Goal: Task Accomplishment & Management: Complete application form

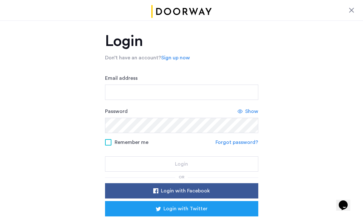
click at [140, 79] on div "Email address" at bounding box center [181, 87] width 153 height 26
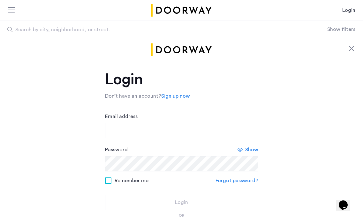
click at [138, 91] on div "Login Don’t have an account? Sign up now Email address Password Show Remember m…" at bounding box center [181, 182] width 153 height 220
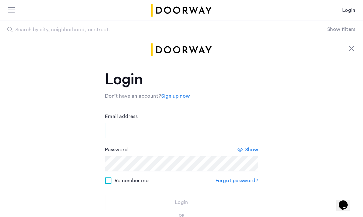
click at [130, 132] on input "Email address" at bounding box center [181, 130] width 153 height 15
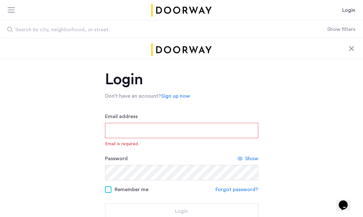
click at [147, 133] on input "Email address" at bounding box center [181, 130] width 153 height 15
type input "**********"
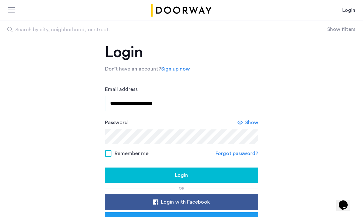
scroll to position [41, 0]
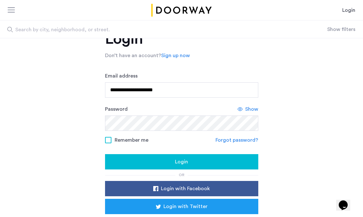
click at [256, 109] on span "Show" at bounding box center [251, 109] width 13 height 8
click at [219, 158] on div "Login" at bounding box center [181, 162] width 143 height 8
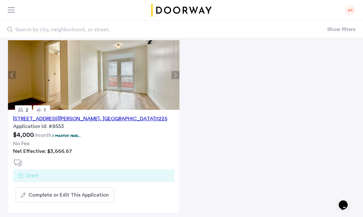
scroll to position [49, 0]
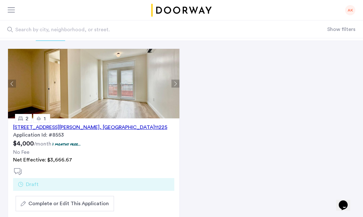
click at [179, 82] on button "Next apartment" at bounding box center [175, 84] width 8 height 8
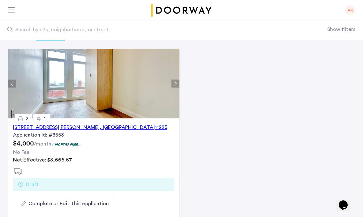
click at [179, 82] on button "Next apartment" at bounding box center [175, 84] width 8 height 8
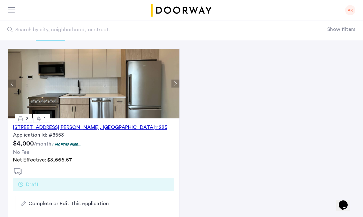
click at [179, 82] on button "Next apartment" at bounding box center [175, 84] width 8 height 8
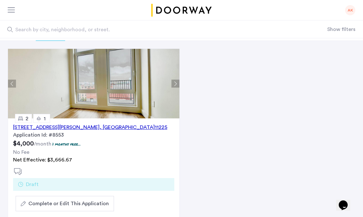
click at [179, 82] on button "Next apartment" at bounding box center [175, 84] width 8 height 8
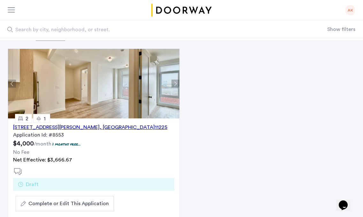
click at [179, 82] on button "Next apartment" at bounding box center [175, 84] width 8 height 8
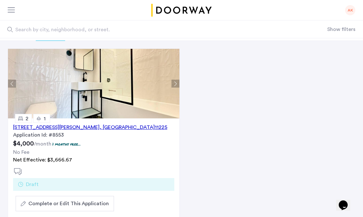
click at [179, 82] on button "Next apartment" at bounding box center [175, 84] width 8 height 8
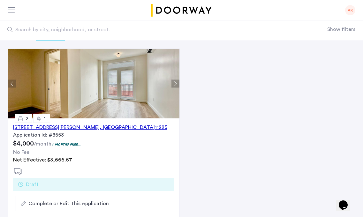
click at [179, 82] on button "Next apartment" at bounding box center [175, 84] width 8 height 8
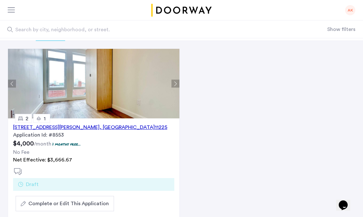
click at [179, 82] on button "Next apartment" at bounding box center [175, 84] width 8 height 8
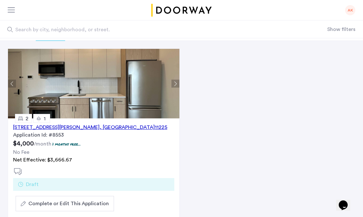
click at [179, 82] on button "Next apartment" at bounding box center [175, 84] width 8 height 8
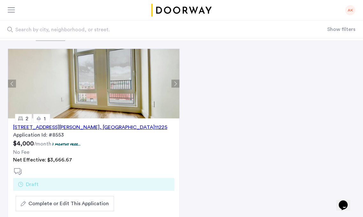
click at [13, 82] on button "Previous apartment" at bounding box center [12, 84] width 8 height 8
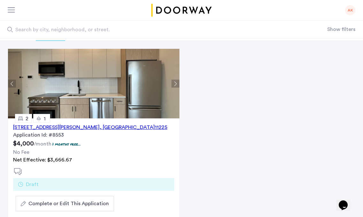
click at [176, 83] on button "Next apartment" at bounding box center [175, 84] width 8 height 8
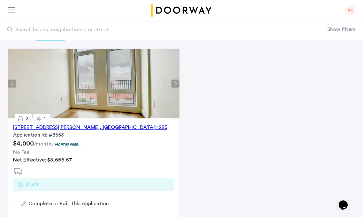
click at [176, 83] on button "Next apartment" at bounding box center [175, 84] width 8 height 8
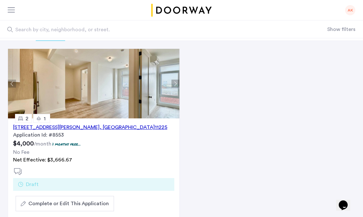
click at [174, 84] on button "Next apartment" at bounding box center [175, 84] width 8 height 8
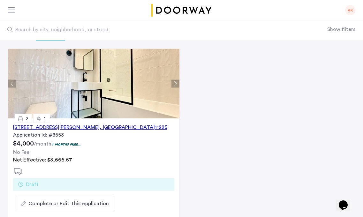
click at [174, 84] on button "Next apartment" at bounding box center [175, 84] width 8 height 8
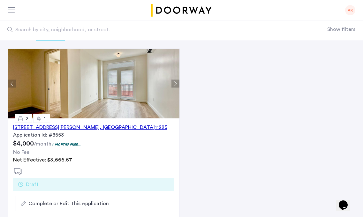
click at [174, 84] on button "Next apartment" at bounding box center [175, 84] width 8 height 8
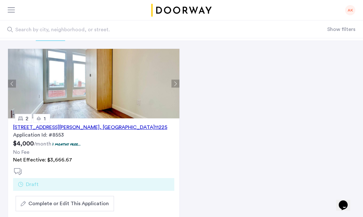
click at [174, 84] on button "Next apartment" at bounding box center [175, 84] width 8 height 8
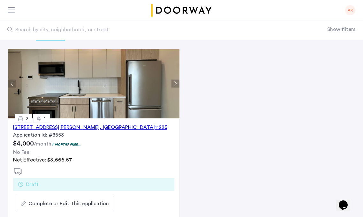
click at [57, 207] on span "Complete or Edit This Application" at bounding box center [68, 204] width 80 height 8
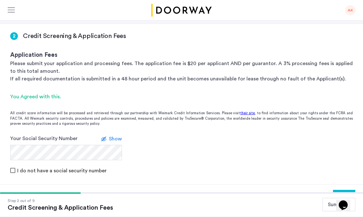
scroll to position [85, 0]
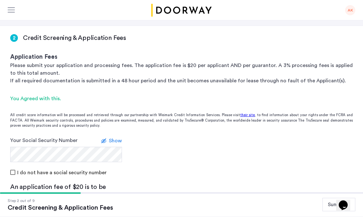
click at [143, 155] on form "Your Social Security Number Show I do not have a social security number" at bounding box center [181, 157] width 363 height 40
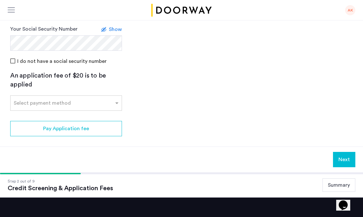
scroll to position [202, 0]
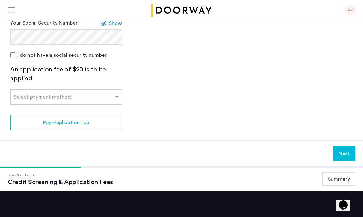
click at [100, 99] on div "Select payment method" at bounding box center [62, 97] width 103 height 8
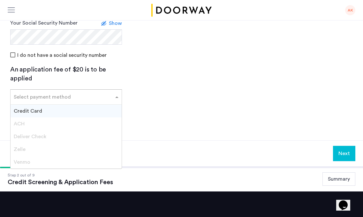
click at [84, 112] on div "Credit Card" at bounding box center [66, 111] width 111 height 13
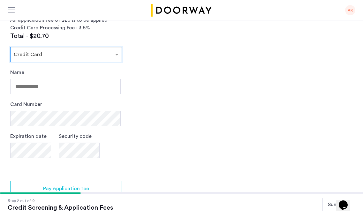
scroll to position [256, 0]
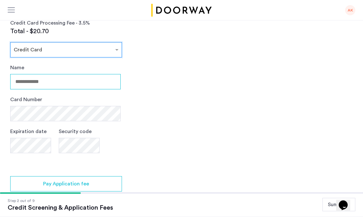
click at [67, 88] on input "Name" at bounding box center [65, 81] width 110 height 15
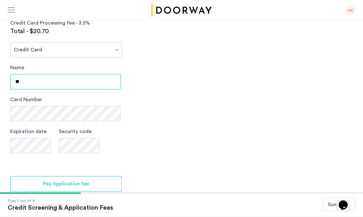
type input "*********"
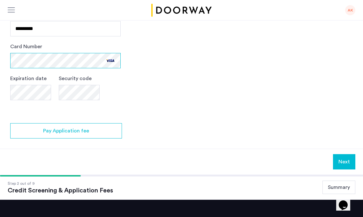
scroll to position [313, 0]
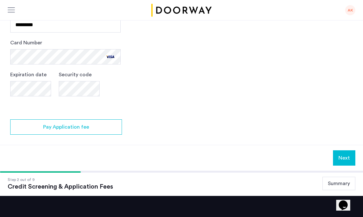
click at [341, 157] on button "Next" at bounding box center [344, 157] width 22 height 15
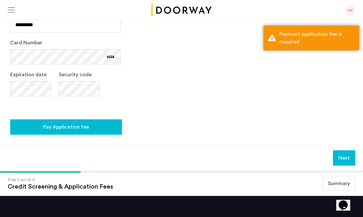
click at [101, 124] on div "Pay Application fee" at bounding box center [65, 127] width 101 height 8
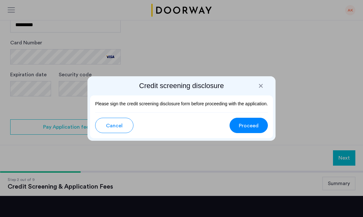
click at [258, 124] on button "Proceed" at bounding box center [248, 125] width 38 height 15
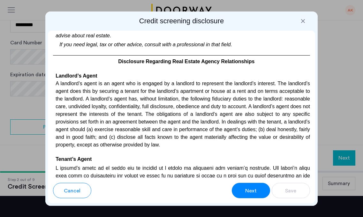
scroll to position [1581, 0]
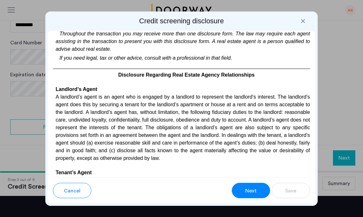
click at [145, 62] on p "If you need legal, tax or other advice, consult with a professional in that fie…" at bounding box center [181, 57] width 257 height 9
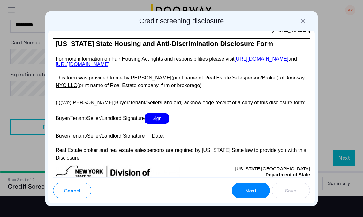
scroll to position [1345, 0]
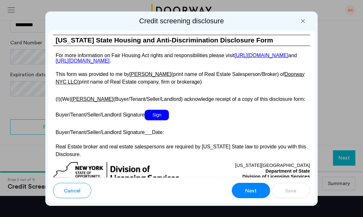
click at [158, 120] on span "Sign" at bounding box center [157, 115] width 24 height 11
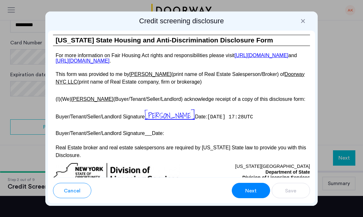
scroll to position [1379, 0]
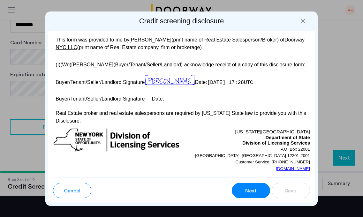
click at [150, 101] on u at bounding box center [148, 98] width 7 height 5
click at [160, 103] on p "Buyer/Tenant/Seller/Landlord Signature Date:" at bounding box center [181, 97] width 257 height 9
click at [158, 87] on span "[PERSON_NAME]" at bounding box center [170, 81] width 50 height 12
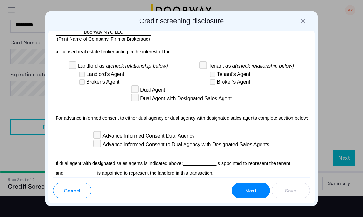
scroll to position [2125, 0]
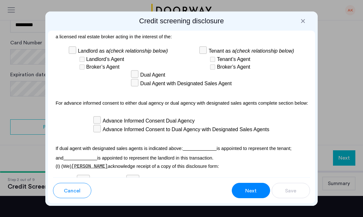
click at [203, 151] on u at bounding box center [200, 148] width 34 height 5
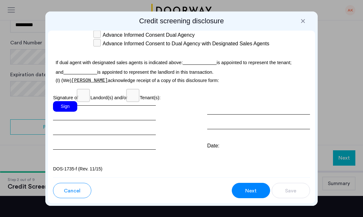
scroll to position [2215, 0]
click at [101, 109] on div "Sign" at bounding box center [104, 125] width 103 height 49
click at [70, 108] on div "Sign" at bounding box center [65, 106] width 24 height 11
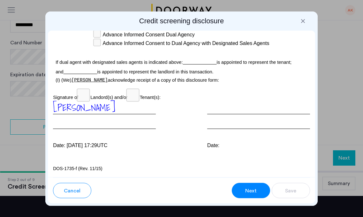
scroll to position [2216, 0]
click at [207, 110] on div at bounding box center [258, 115] width 103 height 28
click at [220, 136] on div "Date:" at bounding box center [258, 125] width 103 height 49
click at [212, 142] on div "Date:" at bounding box center [258, 146] width 103 height 8
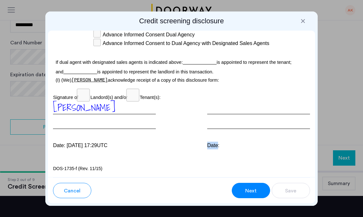
click at [212, 142] on div "Date:" at bounding box center [258, 146] width 103 height 8
click at [224, 108] on div at bounding box center [258, 115] width 103 height 28
click at [268, 155] on div "Para información en español, visite www.consumerfinance.gov/learnmore o escribe…" at bounding box center [181, 104] width 267 height 147
click at [226, 104] on div at bounding box center [258, 115] width 103 height 28
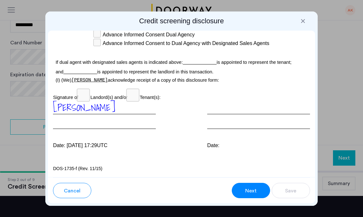
click at [226, 104] on div at bounding box center [258, 115] width 103 height 28
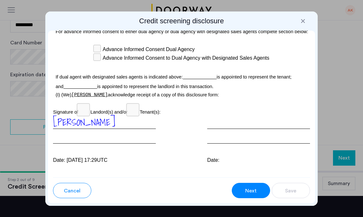
scroll to position [2187, 0]
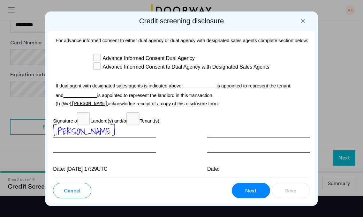
click at [220, 150] on div at bounding box center [258, 138] width 103 height 28
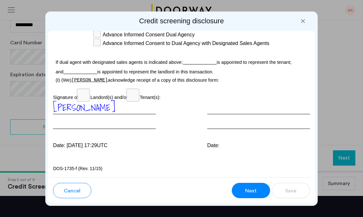
click at [222, 116] on div at bounding box center [258, 115] width 103 height 28
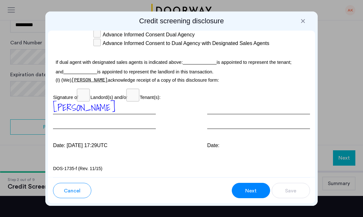
click at [222, 116] on div at bounding box center [258, 115] width 103 height 28
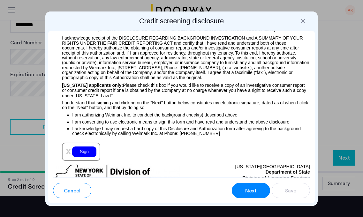
scroll to position [803, 0]
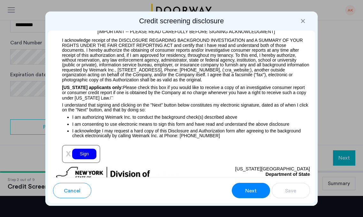
click at [81, 159] on div "Sign" at bounding box center [84, 154] width 24 height 11
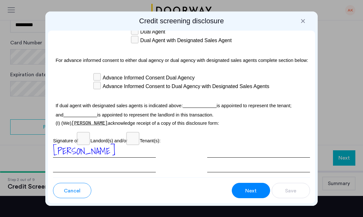
scroll to position [2225, 0]
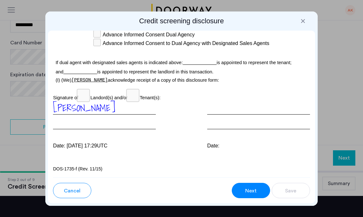
click at [227, 115] on div at bounding box center [258, 115] width 103 height 28
click at [217, 103] on div at bounding box center [258, 115] width 103 height 28
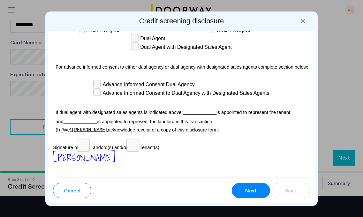
click at [190, 97] on span "Advance Informed Consent to Dual Agency with Designated Sales Agents" at bounding box center [185, 93] width 167 height 8
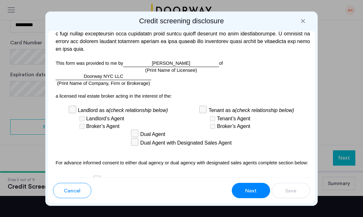
scroll to position [2063, 0]
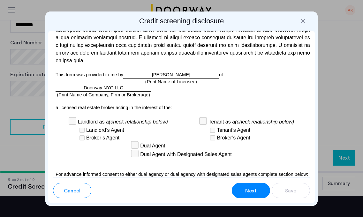
click at [181, 71] on p at bounding box center [181, 67] width 257 height 7
click at [112, 92] on div "Doorway NYC LLC (Print Name of Company, Firm or Brokerage)" at bounding box center [104, 87] width 96 height 7
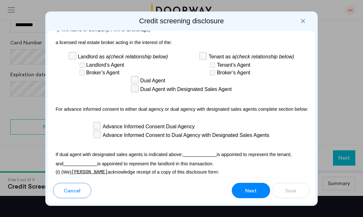
scroll to position [2225, 0]
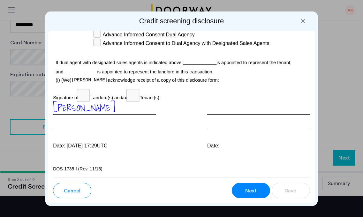
click at [246, 187] on span "Next" at bounding box center [250, 191] width 11 height 8
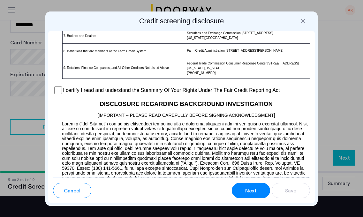
scroll to position [601, 0]
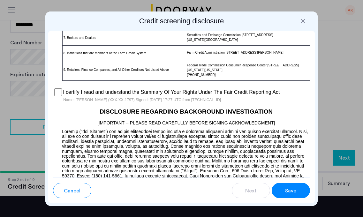
click at [293, 192] on span "Save" at bounding box center [290, 191] width 11 height 8
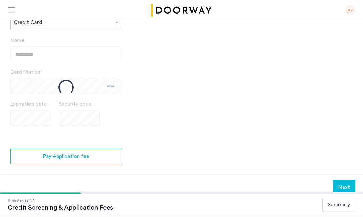
scroll to position [313, 0]
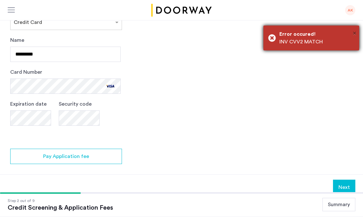
click at [353, 34] on span "×" at bounding box center [355, 33] width 4 height 6
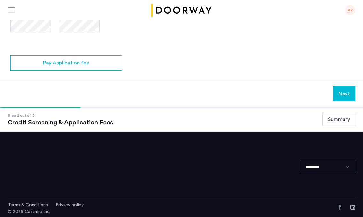
scroll to position [409, 0]
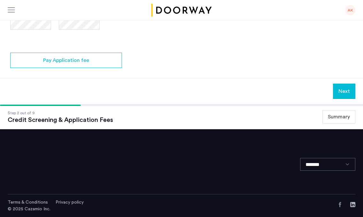
click at [346, 90] on button "Next" at bounding box center [344, 91] width 22 height 15
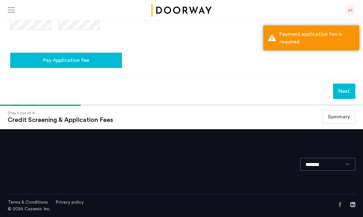
click at [63, 60] on span "Pay Application fee" at bounding box center [66, 60] width 46 height 8
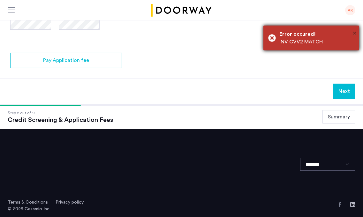
click at [354, 35] on span "×" at bounding box center [355, 33] width 4 height 6
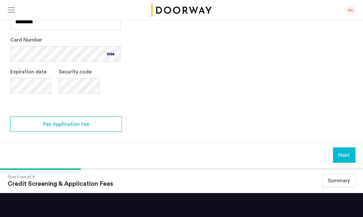
scroll to position [344, 0]
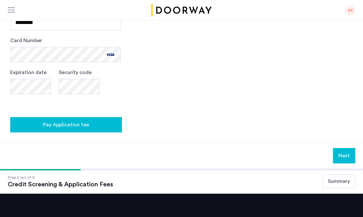
click at [82, 126] on span "Pay Application fee" at bounding box center [66, 125] width 46 height 8
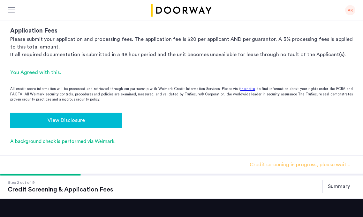
scroll to position [112, 0]
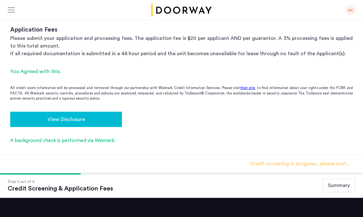
click at [100, 118] on div "View Disclosure" at bounding box center [65, 120] width 101 height 8
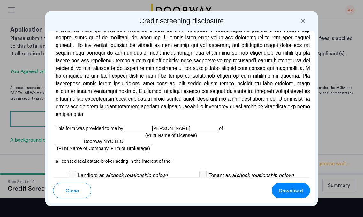
scroll to position [2231, 0]
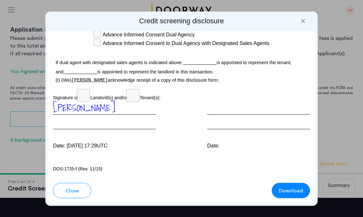
click at [295, 189] on span "Download" at bounding box center [291, 191] width 24 height 8
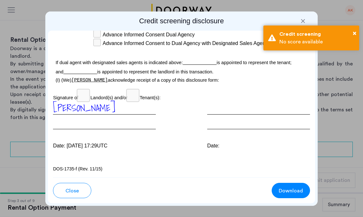
click at [302, 23] on div at bounding box center [303, 21] width 6 height 6
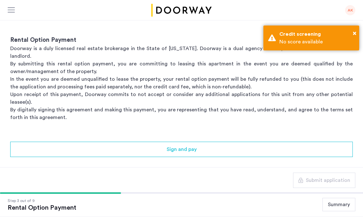
scroll to position [186, 0]
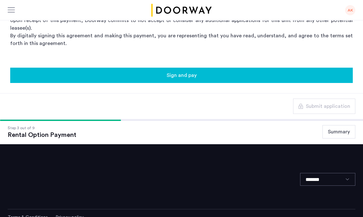
click at [186, 71] on span "Sign and pay" at bounding box center [182, 75] width 30 height 8
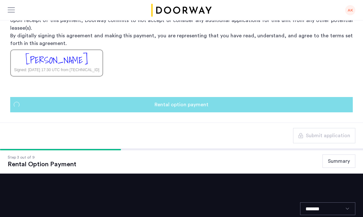
scroll to position [0, 0]
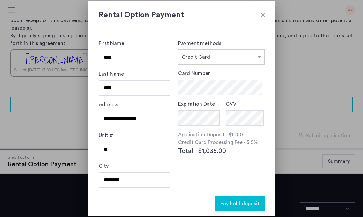
click at [263, 14] on div at bounding box center [262, 15] width 6 height 6
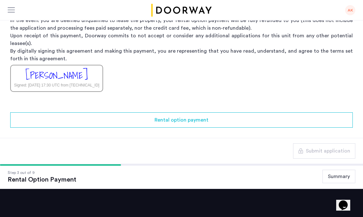
scroll to position [172, 0]
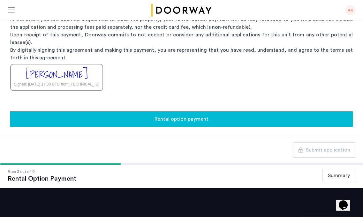
click at [209, 115] on div "Rental option payment" at bounding box center [181, 119] width 332 height 8
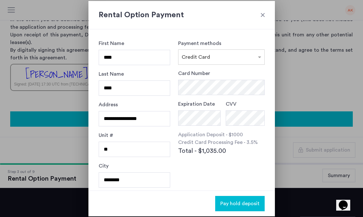
scroll to position [0, 0]
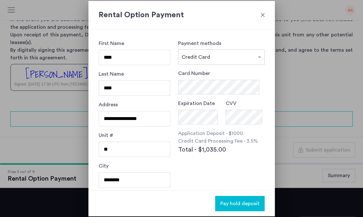
click at [259, 15] on h2 "Rental Option Payment" at bounding box center [182, 14] width 166 height 11
click at [263, 14] on div at bounding box center [262, 15] width 6 height 6
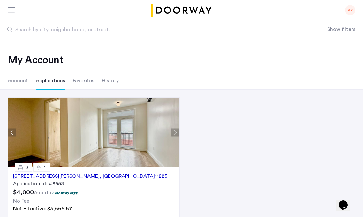
click at [96, 176] on div "268 Sullivan Place, Unit 6B, Brooklyn , NY 11225" at bounding box center [90, 176] width 154 height 8
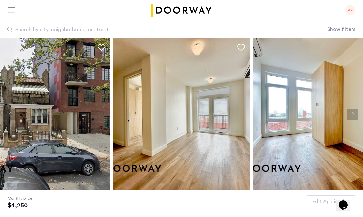
scroll to position [157, 0]
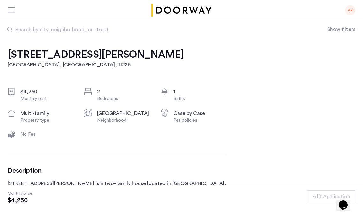
click at [7, 9] on div "AK" at bounding box center [181, 10] width 363 height 20
click at [12, 8] on div at bounding box center [12, 10] width 8 height 6
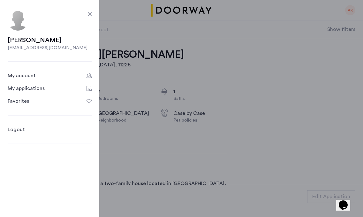
click at [22, 89] on div "My applications" at bounding box center [26, 89] width 37 height 8
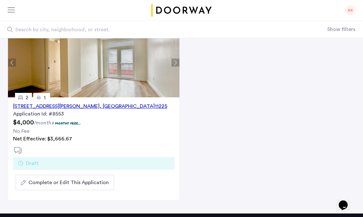
scroll to position [73, 0]
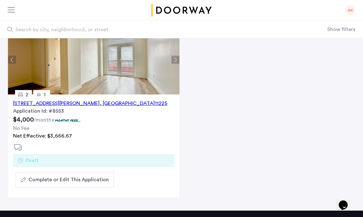
click at [109, 106] on div "268 Sullivan Place, Unit 6B, Brooklyn , NY 11225" at bounding box center [90, 104] width 154 height 8
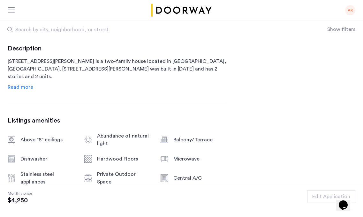
scroll to position [68, 0]
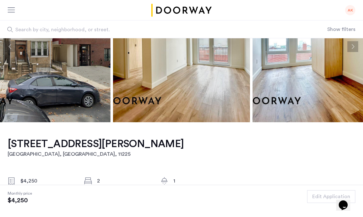
click at [10, 8] on div at bounding box center [12, 10] width 8 height 6
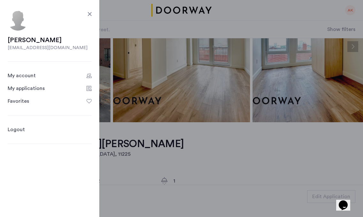
click at [31, 86] on div "My applications" at bounding box center [26, 89] width 37 height 8
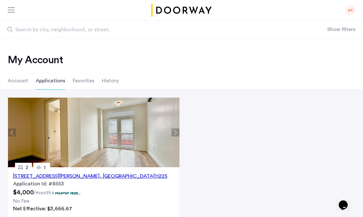
click at [46, 179] on div "268 Sullivan Place, Unit 6B, Brooklyn , NY 11225" at bounding box center [90, 176] width 154 height 8
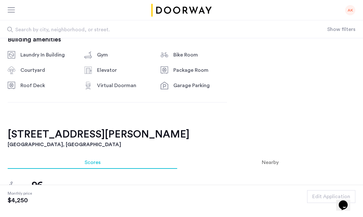
scroll to position [382, 0]
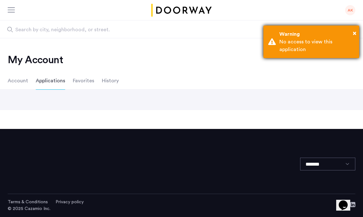
click at [352, 35] on div "Warning" at bounding box center [316, 34] width 75 height 8
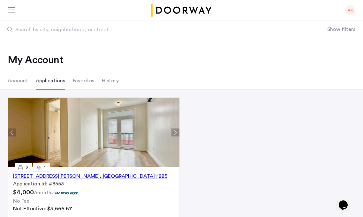
click at [60, 177] on div "[STREET_ADDRESS][PERSON_NAME]" at bounding box center [90, 176] width 154 height 8
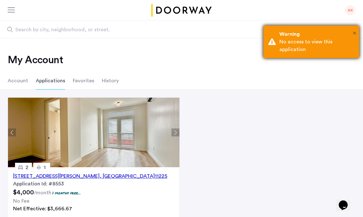
click at [354, 32] on span "×" at bounding box center [355, 33] width 4 height 6
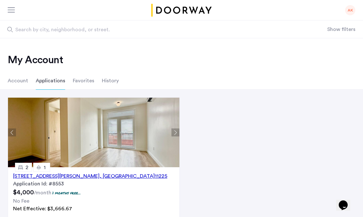
click at [110, 177] on div "[STREET_ADDRESS][PERSON_NAME]" at bounding box center [90, 176] width 154 height 8
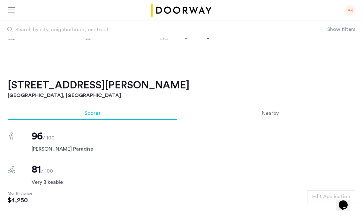
scroll to position [582, 0]
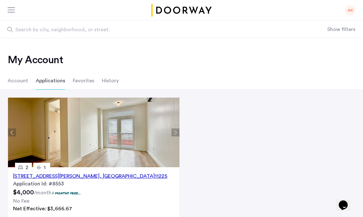
click at [86, 176] on div "[STREET_ADDRESS][PERSON_NAME]" at bounding box center [90, 176] width 154 height 8
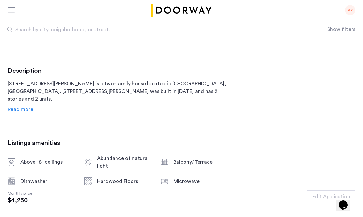
scroll to position [267, 0]
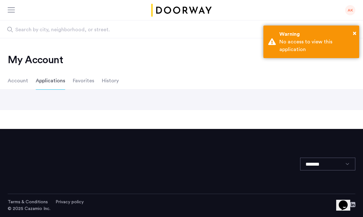
click at [74, 39] on div "My Account Account Applications Favorites History" at bounding box center [181, 63] width 363 height 51
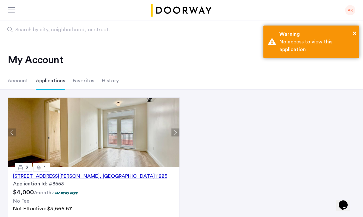
click at [71, 175] on div "268 Sullivan Place, Unit 6B, Brooklyn , NY 11225" at bounding box center [90, 176] width 154 height 8
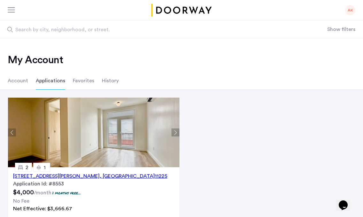
click at [57, 175] on div "[STREET_ADDRESS][PERSON_NAME]" at bounding box center [90, 176] width 154 height 8
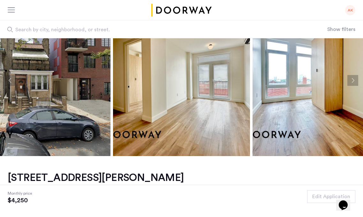
scroll to position [32, 0]
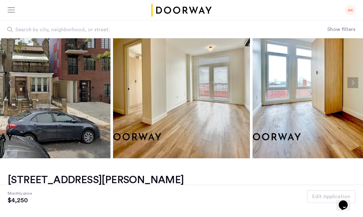
click at [128, 94] on img at bounding box center [181, 83] width 137 height 152
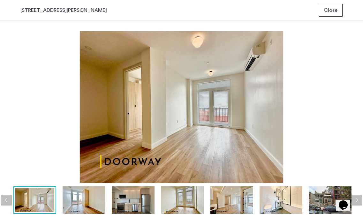
scroll to position [0, 0]
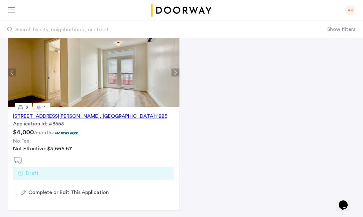
scroll to position [71, 0]
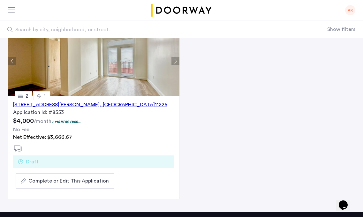
click at [81, 183] on span "Complete or Edit This Application" at bounding box center [68, 181] width 80 height 8
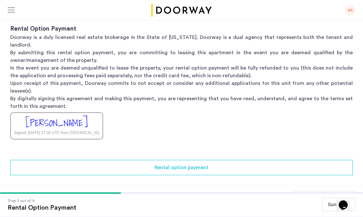
scroll to position [124, 0]
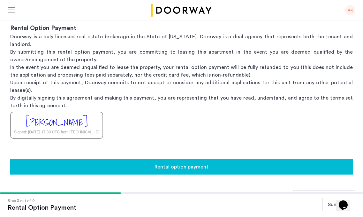
click at [255, 159] on button "Rental option payment" at bounding box center [181, 166] width 342 height 15
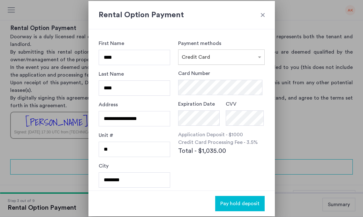
click at [213, 58] on div at bounding box center [221, 55] width 86 height 8
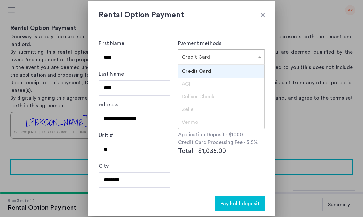
click at [206, 72] on span "Credit Card" at bounding box center [196, 71] width 29 height 5
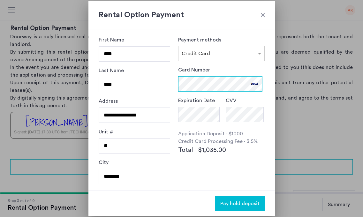
scroll to position [3, 0]
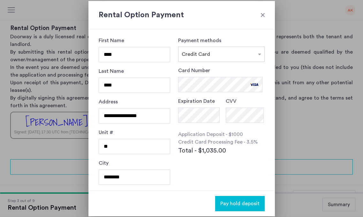
click at [246, 204] on span "Pay hold deposit" at bounding box center [239, 204] width 39 height 8
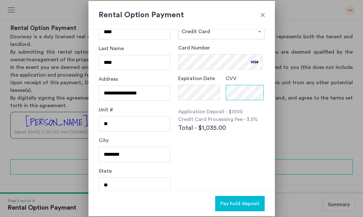
scroll to position [64, 0]
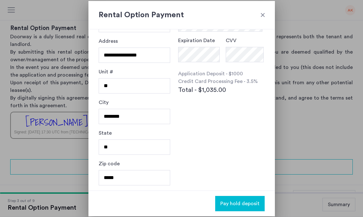
click at [223, 135] on div "**********" at bounding box center [181, 109] width 186 height 161
click at [240, 204] on span "Pay hold deposit" at bounding box center [239, 204] width 39 height 8
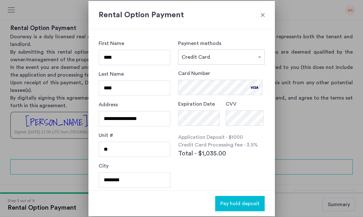
click at [234, 206] on span "Pay hold deposit" at bounding box center [239, 204] width 39 height 8
click at [234, 202] on span "Pay hold deposit" at bounding box center [239, 204] width 39 height 8
click at [235, 206] on span "Pay hold deposit" at bounding box center [239, 204] width 39 height 8
click at [125, 119] on input "**********" at bounding box center [135, 118] width 72 height 15
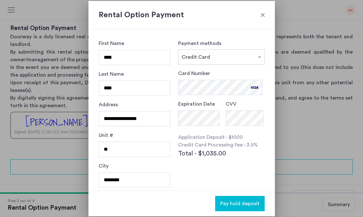
click at [143, 106] on div "**********" at bounding box center [135, 116] width 72 height 31
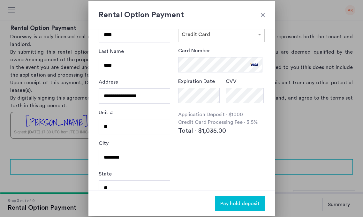
scroll to position [64, 0]
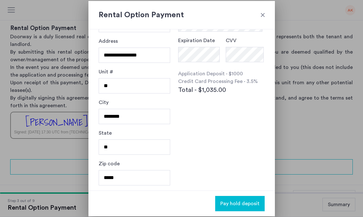
click at [236, 200] on span "Pay hold deposit" at bounding box center [239, 204] width 39 height 8
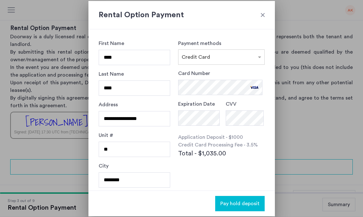
click at [263, 16] on div at bounding box center [262, 15] width 6 height 6
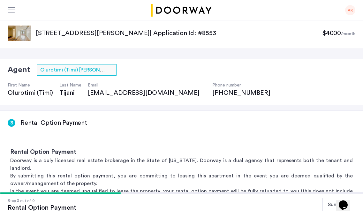
scroll to position [124, 0]
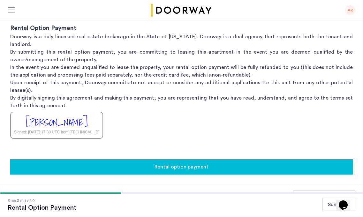
click at [169, 163] on span "Rental option payment" at bounding box center [181, 167] width 54 height 8
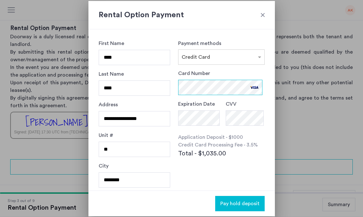
scroll to position [64, 0]
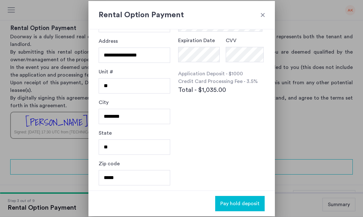
click at [213, 146] on div "**********" at bounding box center [181, 109] width 186 height 161
click at [231, 206] on span "Pay hold deposit" at bounding box center [239, 204] width 39 height 8
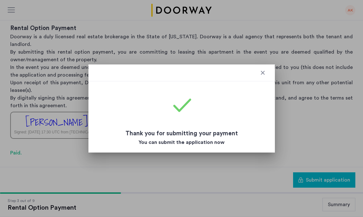
click at [263, 72] on div at bounding box center [262, 73] width 6 height 6
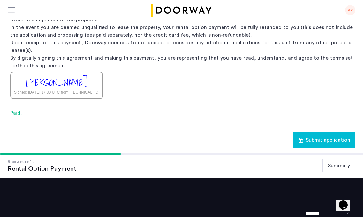
scroll to position [198, 0]
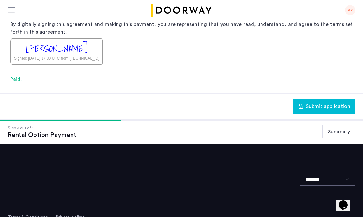
click at [342, 125] on button "Summary" at bounding box center [338, 131] width 33 height 13
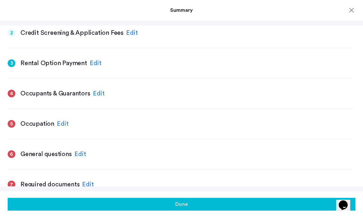
scroll to position [206, 0]
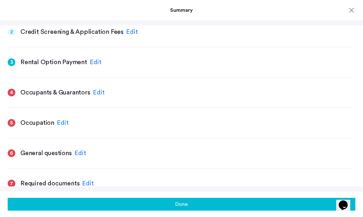
click at [98, 90] on div "Edit" at bounding box center [99, 93] width 12 height 10
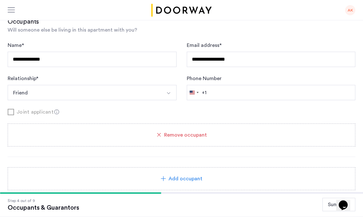
scroll to position [122, 0]
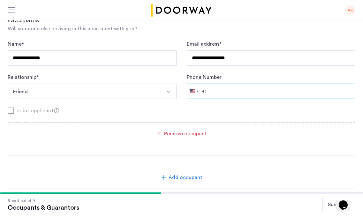
click at [245, 92] on input "Phone Number" at bounding box center [271, 91] width 169 height 15
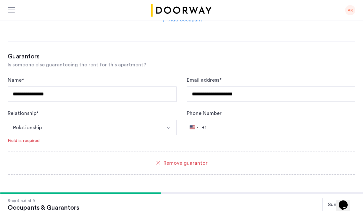
scroll to position [280, 0]
type input "**********"
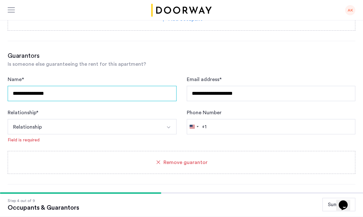
click at [119, 97] on input "**********" at bounding box center [92, 93] width 169 height 15
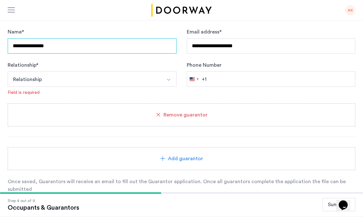
click at [73, 46] on input "**********" at bounding box center [92, 45] width 169 height 15
type input "*"
type input "**********"
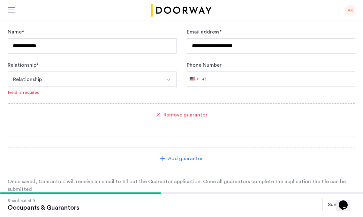
click at [75, 76] on button "Relationship" at bounding box center [85, 78] width 154 height 15
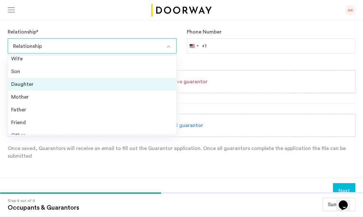
scroll to position [23, 0]
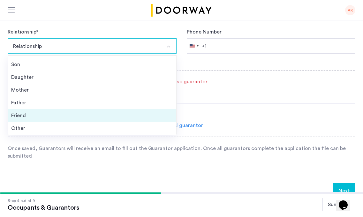
click at [71, 118] on div "Friend" at bounding box center [92, 116] width 162 height 8
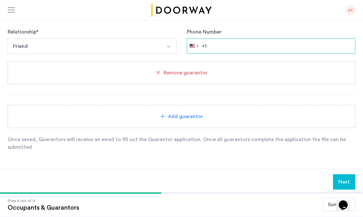
click at [243, 48] on input "Phone Number" at bounding box center [271, 45] width 169 height 15
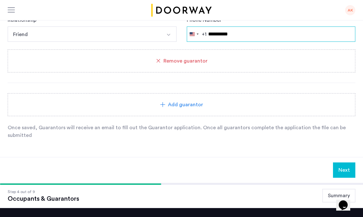
scroll to position [378, 0]
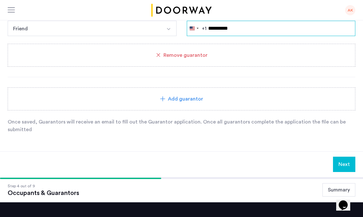
type input "**********"
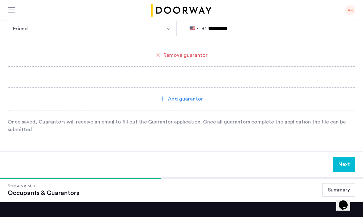
click at [346, 167] on button "Next" at bounding box center [344, 164] width 22 height 15
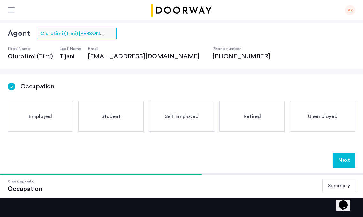
scroll to position [37, 0]
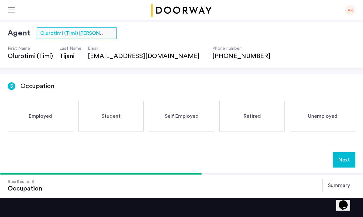
click at [120, 124] on div "Student" at bounding box center [110, 116] width 65 height 31
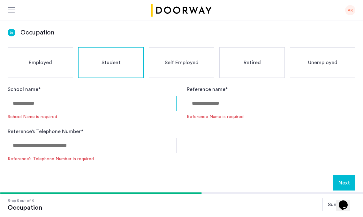
click at [86, 106] on input "School name *" at bounding box center [92, 103] width 169 height 15
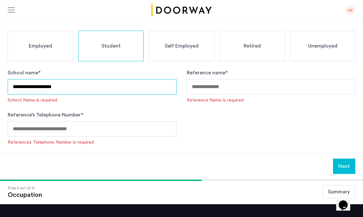
type input "**********"
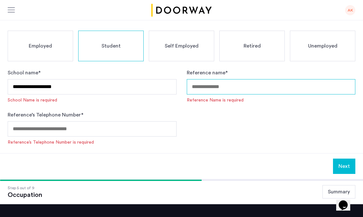
click at [233, 86] on input "Reference name *" at bounding box center [271, 86] width 169 height 15
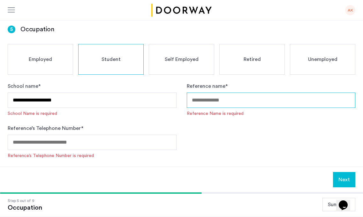
scroll to position [58, 0]
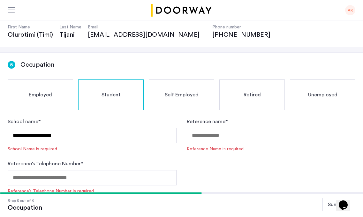
click at [226, 138] on input "Reference name *" at bounding box center [271, 135] width 169 height 15
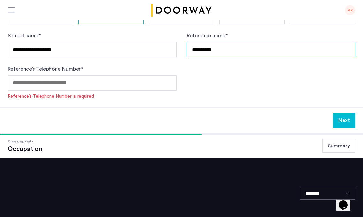
type input "*********"
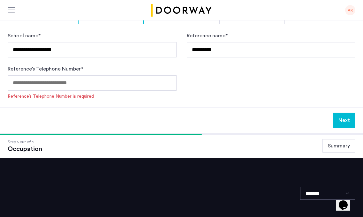
click at [87, 91] on div "Reference’s Telephone Number * Reference’s Telephone Number is required" at bounding box center [92, 82] width 169 height 34
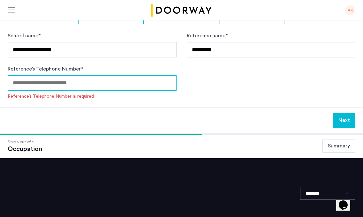
click at [87, 83] on input "Reference’s Telephone Number *" at bounding box center [92, 82] width 169 height 15
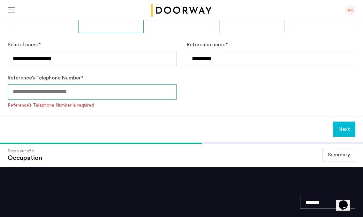
paste input "**********"
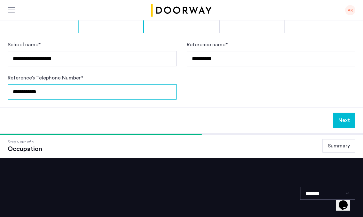
type input "**********"
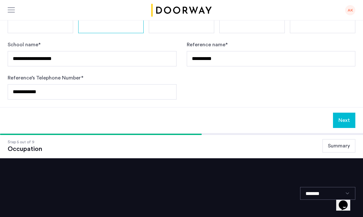
click at [343, 117] on button "Next" at bounding box center [344, 120] width 22 height 15
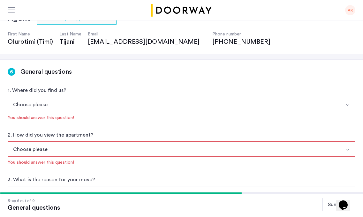
click at [97, 99] on button "Choose please" at bounding box center [174, 104] width 333 height 15
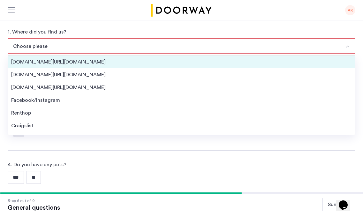
click at [88, 63] on div "[DOMAIN_NAME][URL][DOMAIN_NAME]" at bounding box center [181, 62] width 340 height 8
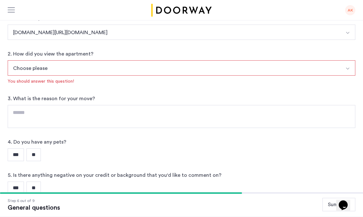
click at [68, 72] on button "Choose please" at bounding box center [174, 67] width 333 height 15
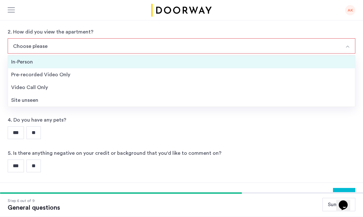
click at [68, 60] on div "In-Person" at bounding box center [181, 62] width 340 height 8
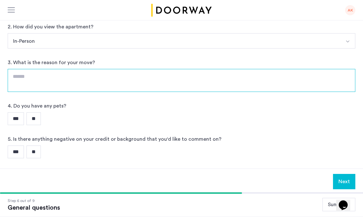
click at [75, 80] on textarea at bounding box center [182, 80] width 348 height 23
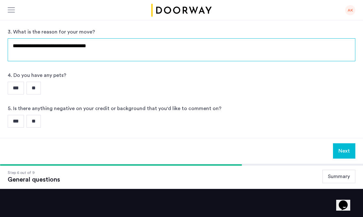
click at [43, 49] on textarea "**********" at bounding box center [182, 49] width 348 height 23
click at [125, 49] on textarea "**********" at bounding box center [182, 49] width 348 height 23
click at [160, 46] on textarea "**********" at bounding box center [182, 49] width 348 height 23
click at [168, 49] on textarea "**********" at bounding box center [182, 49] width 348 height 23
click at [233, 48] on textarea "**********" at bounding box center [182, 49] width 348 height 23
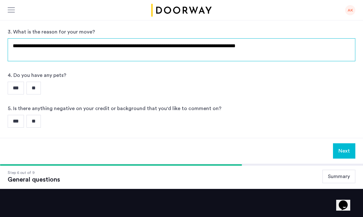
click at [280, 45] on textarea "**********" at bounding box center [182, 49] width 348 height 23
drag, startPoint x: 280, startPoint y: 45, endPoint x: 257, endPoint y: 47, distance: 22.8
click at [257, 47] on textarea "**********" at bounding box center [182, 49] width 348 height 23
type textarea "**********"
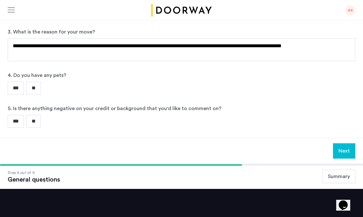
click at [39, 86] on input "**" at bounding box center [33, 88] width 14 height 13
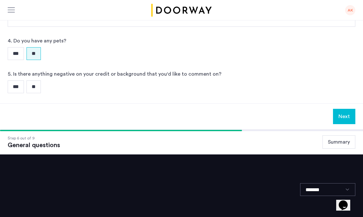
click at [34, 88] on input "**" at bounding box center [33, 86] width 14 height 13
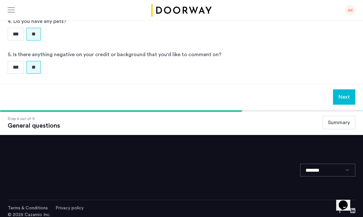
scroll to position [241, 0]
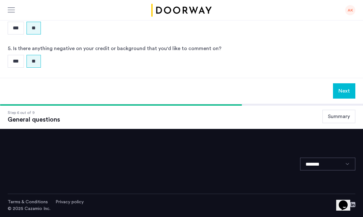
click at [343, 92] on button "Next" at bounding box center [344, 90] width 22 height 15
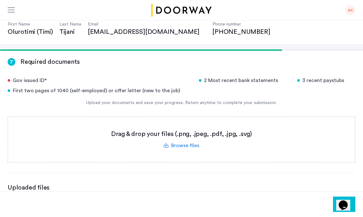
scroll to position [63, 0]
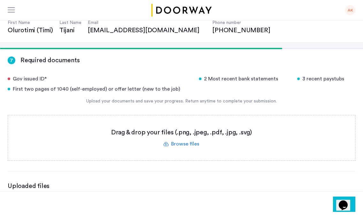
click at [190, 144] on label at bounding box center [181, 137] width 347 height 45
click at [0, 0] on input "file" at bounding box center [0, 0] width 0 height 0
click at [180, 137] on label at bounding box center [181, 137] width 347 height 45
click at [0, 0] on input "file" at bounding box center [0, 0] width 0 height 0
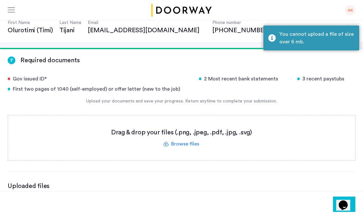
click at [195, 151] on label at bounding box center [181, 137] width 347 height 45
click at [0, 0] on input "file" at bounding box center [0, 0] width 0 height 0
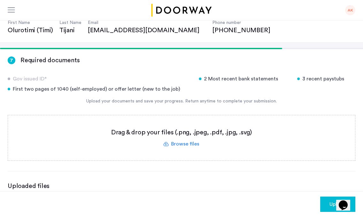
click at [176, 146] on label at bounding box center [181, 137] width 347 height 45
click at [0, 0] on input "file" at bounding box center [0, 0] width 0 height 0
click at [180, 144] on label at bounding box center [181, 137] width 347 height 45
click at [0, 0] on input "file" at bounding box center [0, 0] width 0 height 0
click at [178, 143] on label at bounding box center [181, 137] width 347 height 45
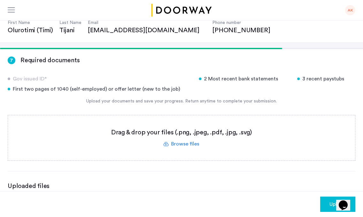
click at [0, 0] on input "file" at bounding box center [0, 0] width 0 height 0
click at [184, 146] on label at bounding box center [181, 137] width 347 height 45
click at [0, 0] on input "file" at bounding box center [0, 0] width 0 height 0
click at [184, 146] on label at bounding box center [181, 137] width 347 height 45
click at [0, 0] on input "file" at bounding box center [0, 0] width 0 height 0
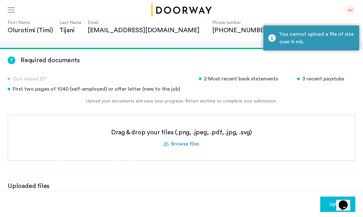
click at [198, 147] on label at bounding box center [181, 137] width 347 height 45
click at [0, 0] on input "file" at bounding box center [0, 0] width 0 height 0
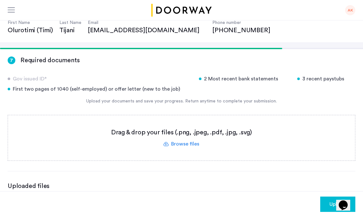
click at [189, 140] on label at bounding box center [181, 137] width 347 height 45
click at [0, 0] on input "file" at bounding box center [0, 0] width 0 height 0
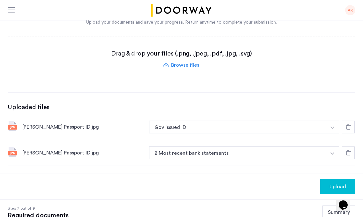
scroll to position [142, 0]
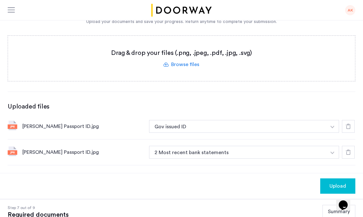
click at [348, 153] on icon at bounding box center [348, 152] width 5 height 5
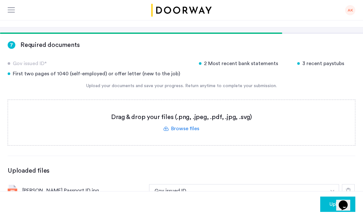
scroll to position [76, 0]
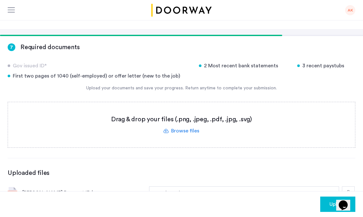
click at [186, 130] on label at bounding box center [181, 124] width 347 height 45
click at [0, 0] on input "file" at bounding box center [0, 0] width 0 height 0
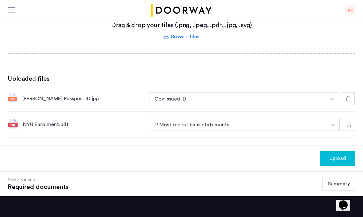
scroll to position [173, 0]
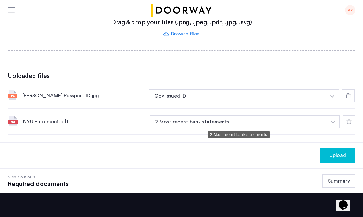
click at [190, 116] on button "2 Most recent bank statements" at bounding box center [238, 121] width 177 height 13
click at [188, 117] on button "2 Most recent bank statements" at bounding box center [238, 121] width 177 height 13
click at [241, 120] on button "2 Most recent bank statements" at bounding box center [238, 121] width 177 height 13
click at [333, 98] on img "button" at bounding box center [332, 96] width 4 height 3
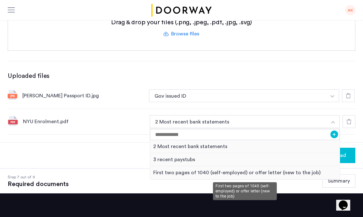
click at [195, 173] on div "First two pages of 1040 (self-employed) or offer letter (new to the job)" at bounding box center [245, 172] width 190 height 13
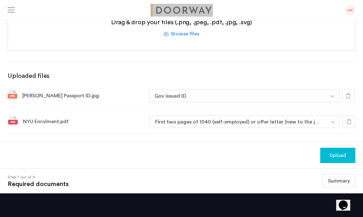
click at [63, 2] on div "AK" at bounding box center [181, 10] width 363 height 20
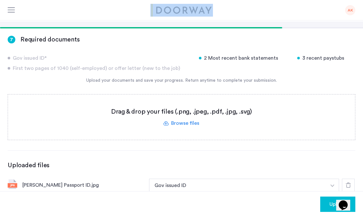
scroll to position [85, 0]
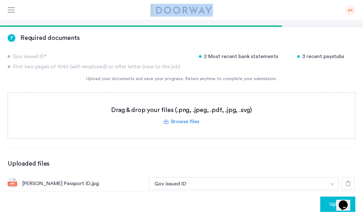
click at [171, 117] on label at bounding box center [181, 115] width 347 height 45
click at [0, 0] on input "file" at bounding box center [0, 0] width 0 height 0
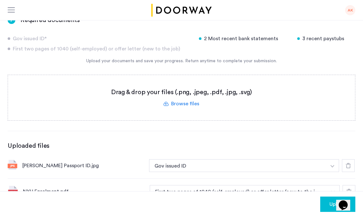
scroll to position [99, 0]
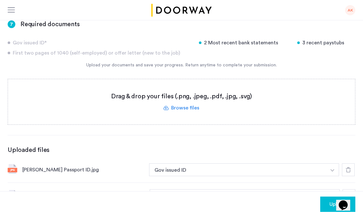
click at [178, 110] on label at bounding box center [181, 101] width 347 height 45
click at [0, 0] on input "file" at bounding box center [0, 0] width 0 height 0
click at [179, 106] on label at bounding box center [181, 101] width 347 height 45
click at [0, 0] on input "file" at bounding box center [0, 0] width 0 height 0
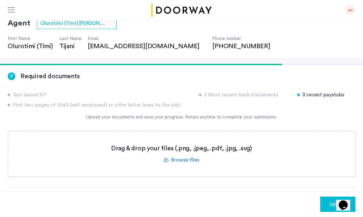
scroll to position [42, 0]
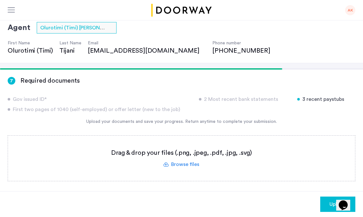
click at [172, 160] on label at bounding box center [181, 158] width 347 height 45
click at [0, 0] on input "file" at bounding box center [0, 0] width 0 height 0
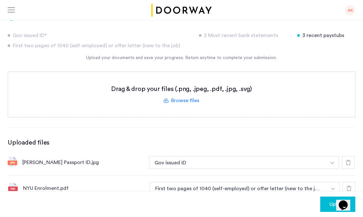
scroll to position [104, 0]
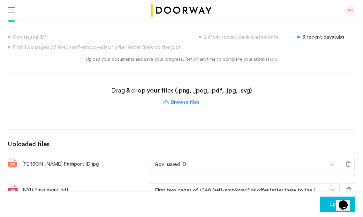
click at [184, 98] on label at bounding box center [181, 95] width 347 height 45
click at [0, 0] on input "file" at bounding box center [0, 0] width 0 height 0
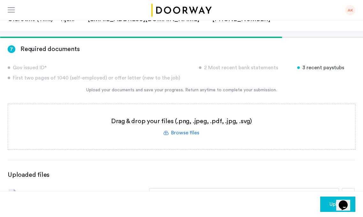
scroll to position [71, 0]
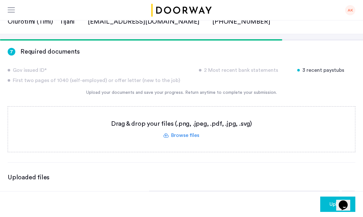
click at [183, 131] on label at bounding box center [181, 129] width 347 height 45
click at [0, 0] on input "file" at bounding box center [0, 0] width 0 height 0
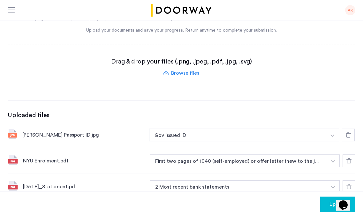
scroll to position [133, 0]
click at [185, 70] on label at bounding box center [181, 67] width 347 height 45
click at [0, 0] on input "file" at bounding box center [0, 0] width 0 height 0
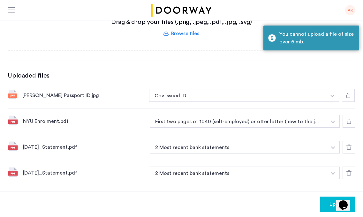
scroll to position [162, 0]
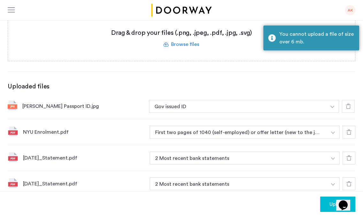
click at [198, 47] on label at bounding box center [181, 38] width 347 height 45
click at [0, 0] on input "file" at bounding box center [0, 0] width 0 height 0
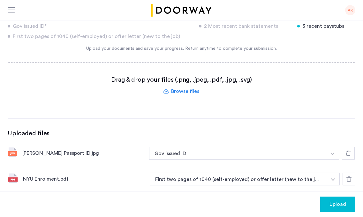
scroll to position [112, 0]
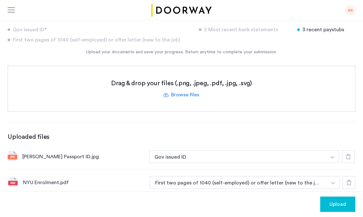
click at [200, 104] on label at bounding box center [181, 88] width 347 height 45
click at [0, 0] on input "file" at bounding box center [0, 0] width 0 height 0
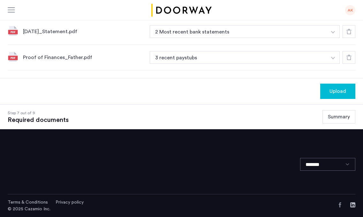
scroll to position [315, 0]
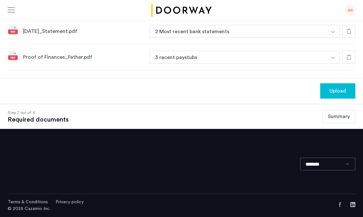
click at [243, 57] on button "3 recent paystubs" at bounding box center [238, 57] width 177 height 13
click at [238, 57] on button "3 recent paystubs" at bounding box center [238, 57] width 177 height 13
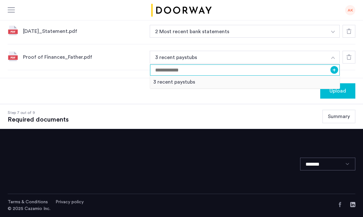
click at [243, 71] on input at bounding box center [245, 69] width 190 height 11
type input "**********"
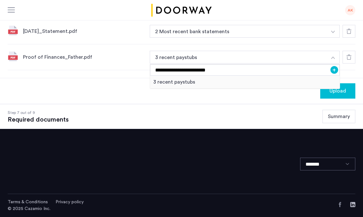
click at [335, 69] on button "+" at bounding box center [334, 70] width 8 height 8
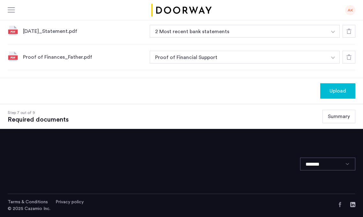
click at [336, 91] on span "Upload" at bounding box center [337, 91] width 17 height 8
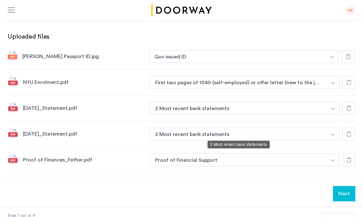
scroll to position [214, 0]
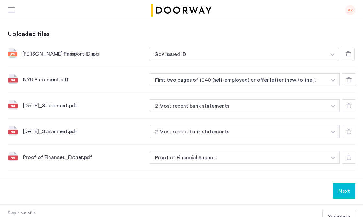
click at [344, 189] on button "Next" at bounding box center [344, 190] width 22 height 15
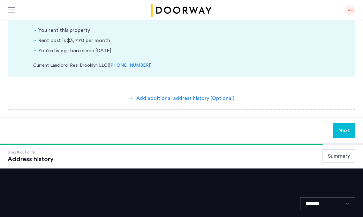
scroll to position [143, 0]
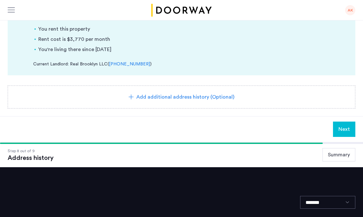
click at [209, 100] on span "Add additional address history (Optional)" at bounding box center [185, 97] width 98 height 8
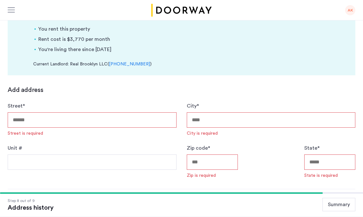
click at [92, 120] on input "Street *" at bounding box center [92, 119] width 169 height 15
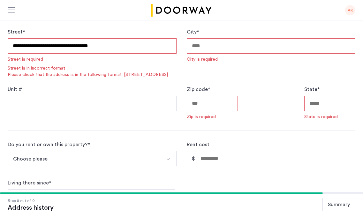
type input "**********"
type input "********"
type input "*****"
type input "**"
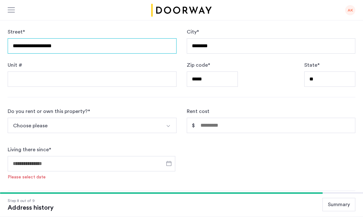
click at [118, 48] on input "**********" at bounding box center [92, 45] width 169 height 15
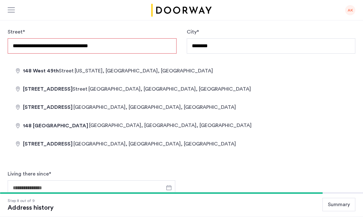
type input "**********"
type input "*****"
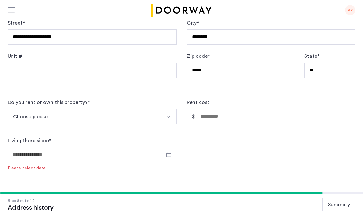
scroll to position [231, 0]
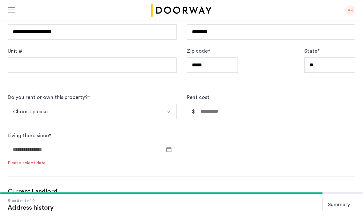
click at [140, 109] on button "Choose please" at bounding box center [85, 111] width 154 height 15
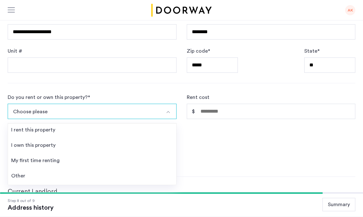
scroll to position [296, 0]
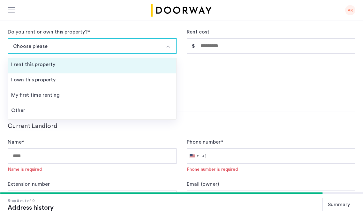
click at [78, 64] on li "I rent this property" at bounding box center [92, 65] width 168 height 15
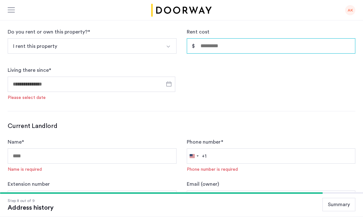
click at [247, 46] on input "Rent cost" at bounding box center [271, 45] width 169 height 15
type input "*****"
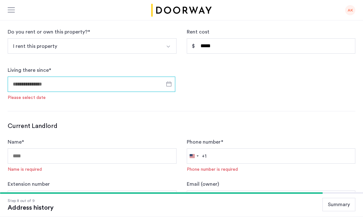
click at [90, 90] on input "Living there since *" at bounding box center [92, 84] width 168 height 15
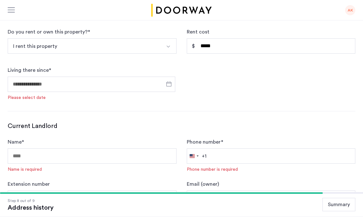
scroll to position [335, 0]
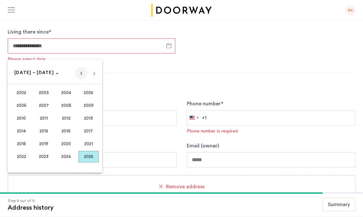
click at [82, 75] on span "Previous 24 years" at bounding box center [81, 73] width 13 height 13
click at [94, 73] on span "Next 24 years" at bounding box center [94, 73] width 13 height 13
click at [87, 143] on span "2021" at bounding box center [88, 143] width 20 height 11
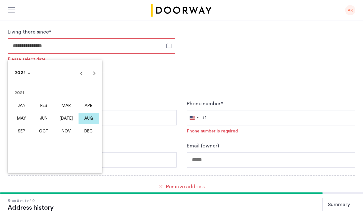
click at [44, 118] on span "JUN" at bounding box center [44, 118] width 20 height 11
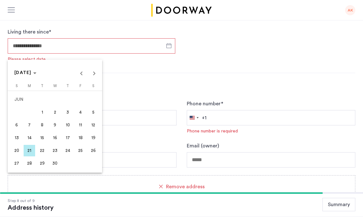
click at [30, 151] on span "21" at bounding box center [29, 150] width 11 height 11
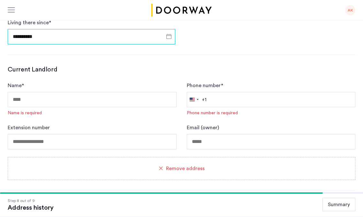
click at [40, 40] on input "**********" at bounding box center [92, 36] width 168 height 15
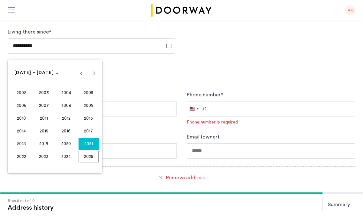
click at [90, 144] on span "2021" at bounding box center [88, 143] width 20 height 11
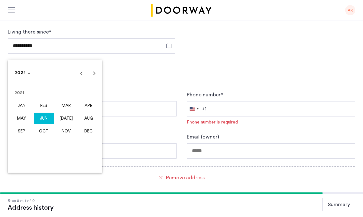
click at [40, 114] on span "JUN" at bounding box center [44, 118] width 20 height 11
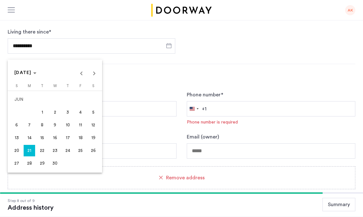
click at [43, 109] on span "1" at bounding box center [41, 112] width 11 height 11
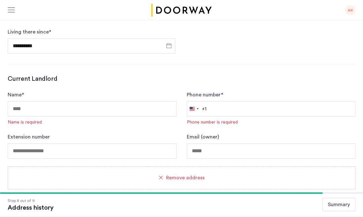
type input "**********"
click at [119, 89] on div "Current Landlord Name * Name is required Phone number * [GEOGRAPHIC_DATA] +1 +1…" at bounding box center [182, 116] width 348 height 84
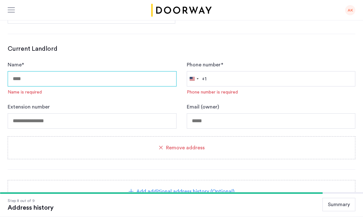
click at [63, 78] on input "Name *" at bounding box center [92, 78] width 169 height 15
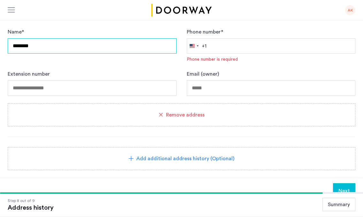
click at [100, 45] on input "*******" at bounding box center [92, 45] width 169 height 15
paste input "**********"
type input "**********"
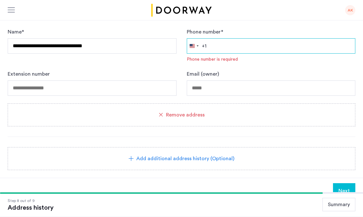
click at [224, 45] on input "Phone number *" at bounding box center [271, 45] width 169 height 15
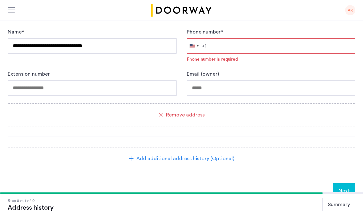
click at [228, 46] on input "Phone number *" at bounding box center [271, 45] width 169 height 15
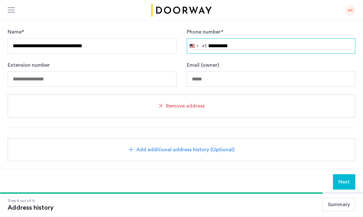
type input "**********"
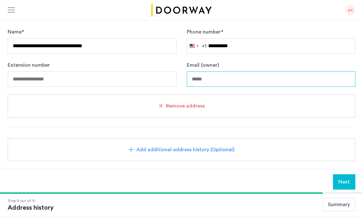
click at [234, 82] on input "Email (owner)" at bounding box center [271, 78] width 169 height 15
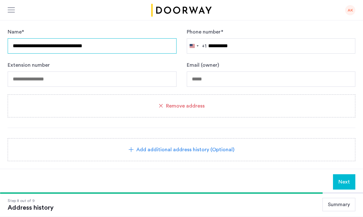
click at [123, 48] on input "**********" at bounding box center [92, 45] width 169 height 15
paste input "text"
type input "**********"
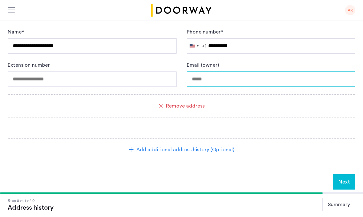
click at [228, 80] on input "Email (owner)" at bounding box center [271, 78] width 169 height 15
paste input "**********"
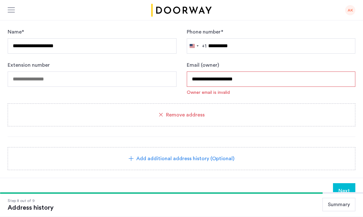
type input "**********"
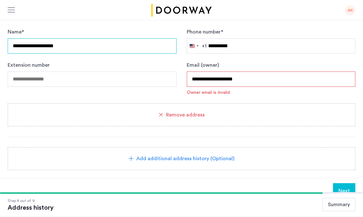
click at [111, 47] on input "**********" at bounding box center [92, 45] width 169 height 15
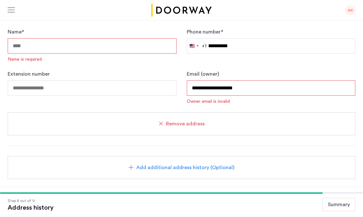
paste input "**********"
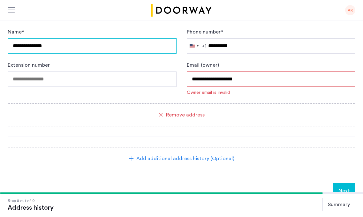
type input "**********"
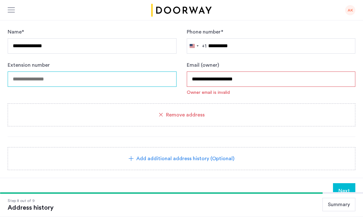
click at [68, 81] on input "tel" at bounding box center [92, 78] width 169 height 15
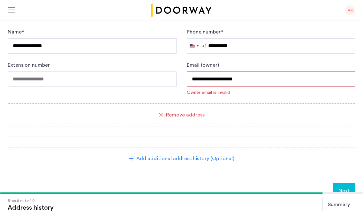
click at [227, 78] on input "**********" at bounding box center [271, 78] width 169 height 15
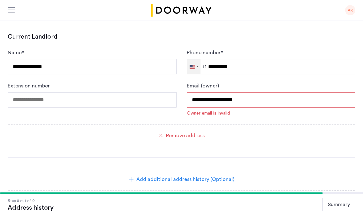
scroll to position [386, 0]
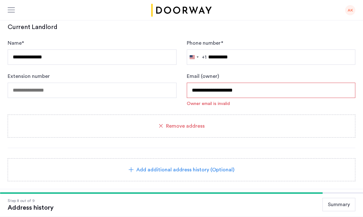
click at [233, 92] on input "**********" at bounding box center [271, 90] width 169 height 15
click at [224, 91] on input "**********" at bounding box center [271, 90] width 169 height 15
paste input "text"
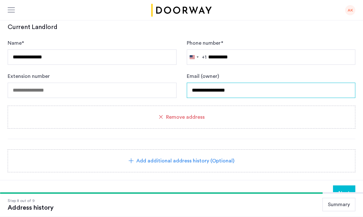
type input "**********"
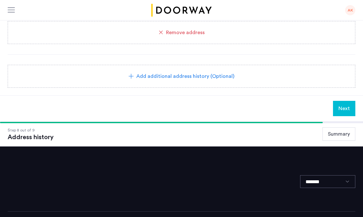
scroll to position [472, 0]
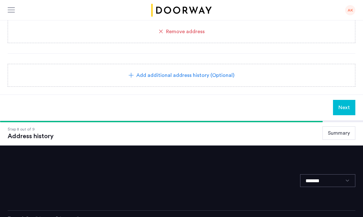
click at [337, 104] on button "Next" at bounding box center [344, 107] width 22 height 15
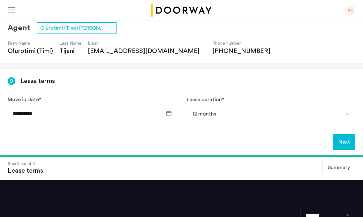
scroll to position [41, 0]
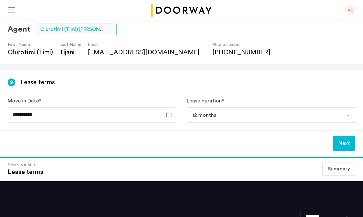
click at [123, 106] on div "**********" at bounding box center [92, 115] width 168 height 20
click at [168, 115] on span "Open calendar" at bounding box center [168, 114] width 15 height 15
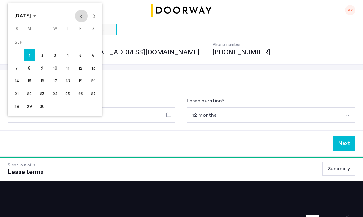
click at [82, 19] on span "Previous month" at bounding box center [81, 16] width 13 height 13
click at [17, 108] on span "31" at bounding box center [16, 106] width 11 height 11
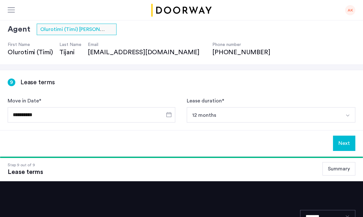
type input "**********"
click at [247, 114] on button "12 months" at bounding box center [264, 114] width 154 height 15
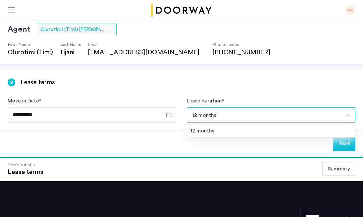
scroll to position [55, 0]
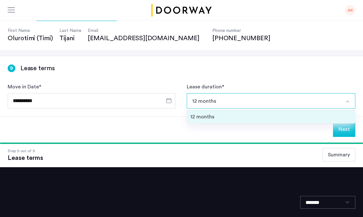
click at [243, 116] on div "12 months" at bounding box center [271, 117] width 162 height 8
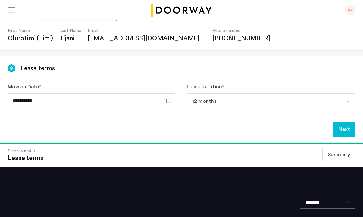
click at [348, 132] on button "Next" at bounding box center [344, 129] width 22 height 15
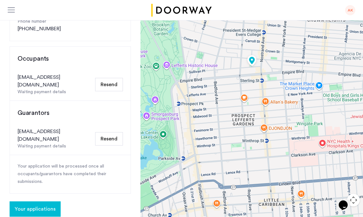
scroll to position [212, 0]
